Goal: Task Accomplishment & Management: Manage account settings

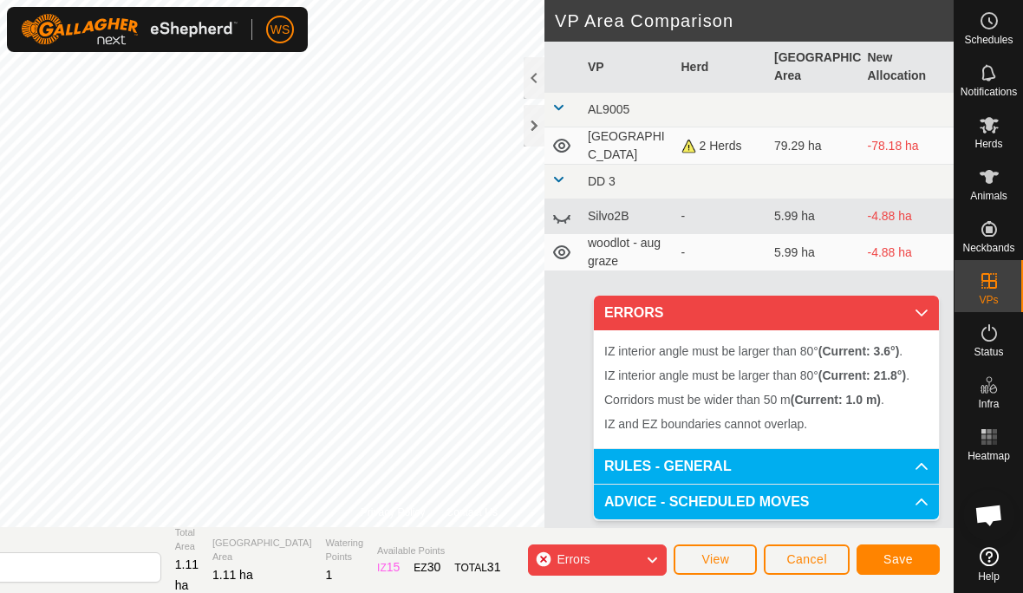
click at [821, 546] on button "Cancel" at bounding box center [807, 560] width 86 height 30
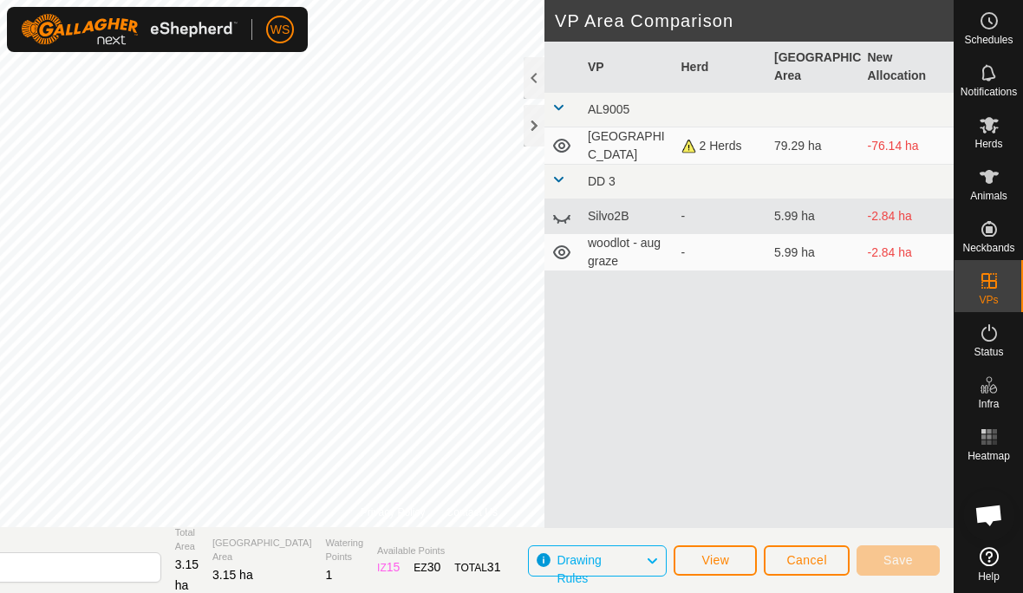
click at [819, 565] on span "Cancel" at bounding box center [806, 560] width 41 height 14
click at [586, 251] on td "woodlot - aug graze" at bounding box center [628, 252] width 94 height 37
click at [564, 262] on icon at bounding box center [561, 252] width 21 height 21
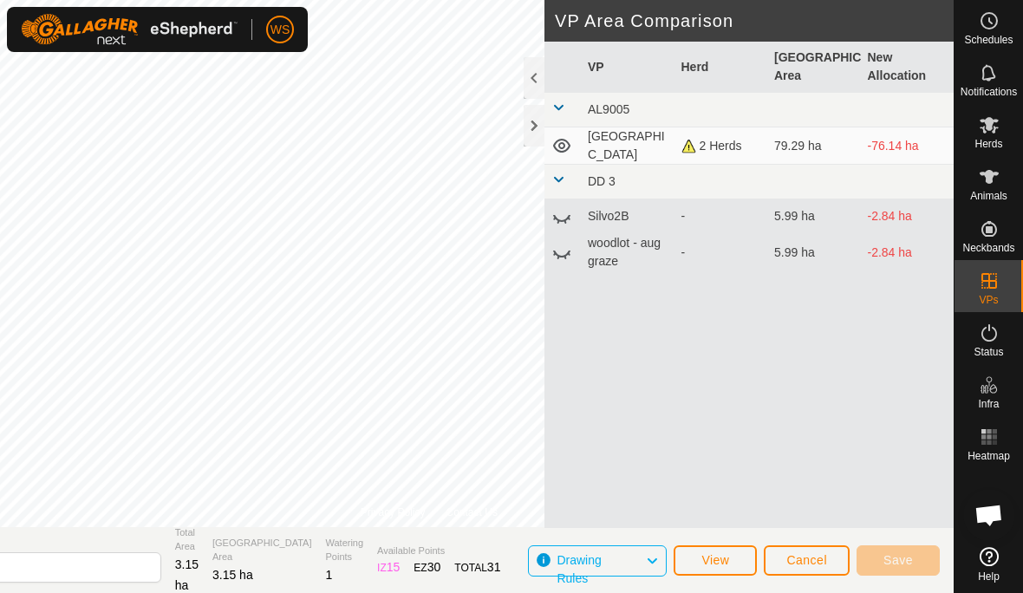
click at [565, 141] on icon at bounding box center [561, 146] width 17 height 14
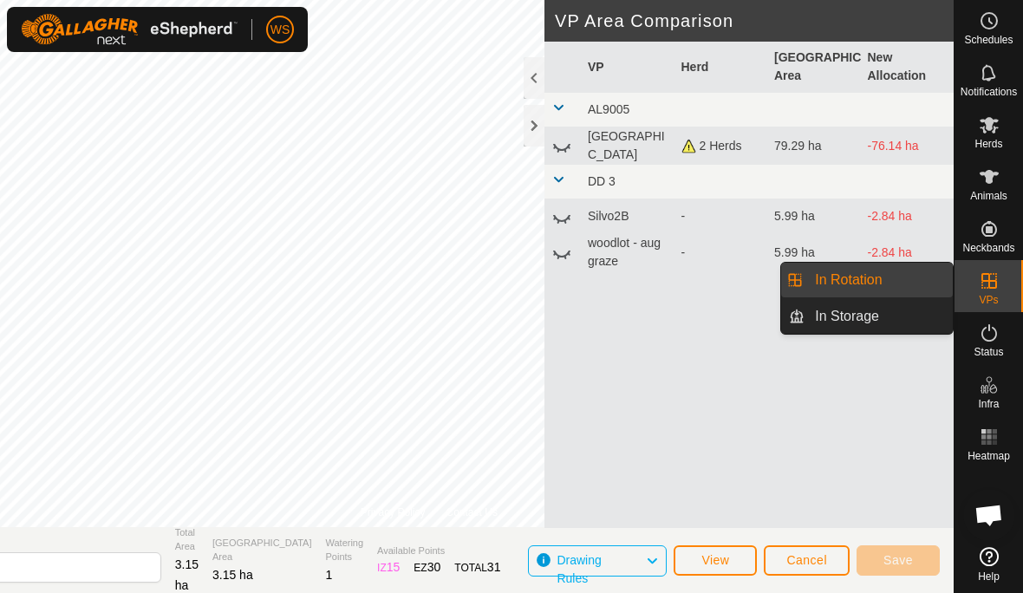
click at [870, 286] on span "In Rotation" at bounding box center [848, 280] width 67 height 21
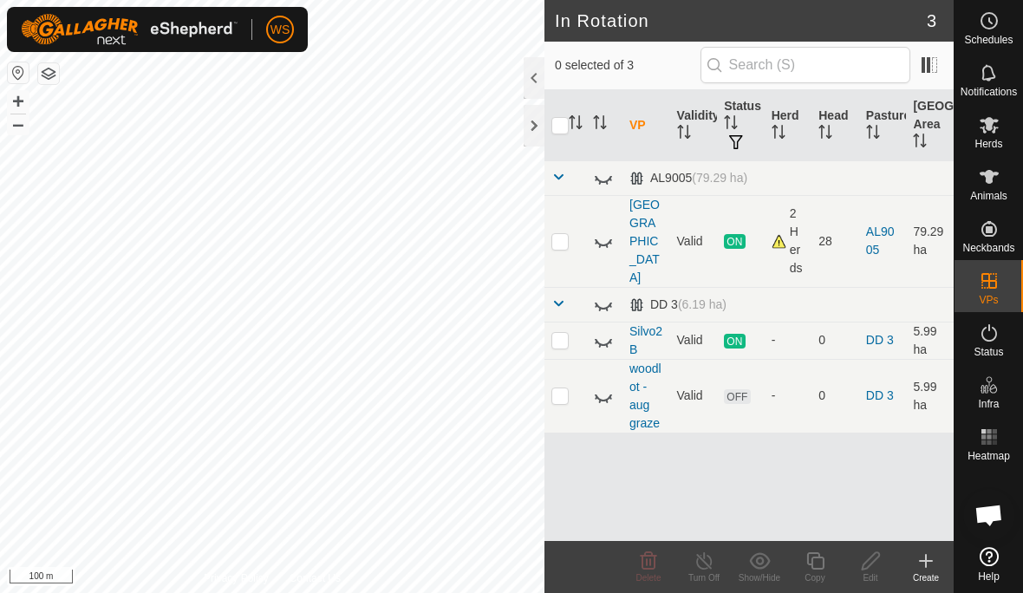
click at [529, 126] on div at bounding box center [534, 126] width 21 height 42
click at [605, 239] on icon at bounding box center [603, 242] width 17 height 7
